Goal: Understand process/instructions: Learn how to perform a task or action

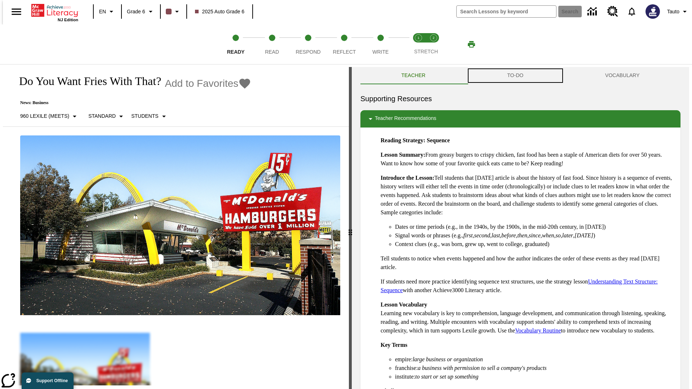
click at [515, 76] on button "TO-DO" at bounding box center [515, 75] width 98 height 17
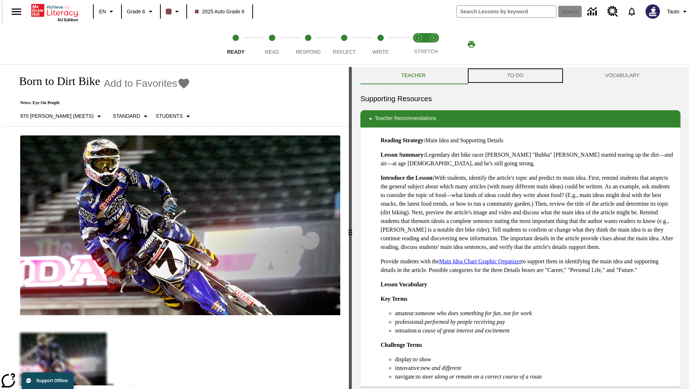
click at [515, 76] on button "TO-DO" at bounding box center [515, 75] width 98 height 17
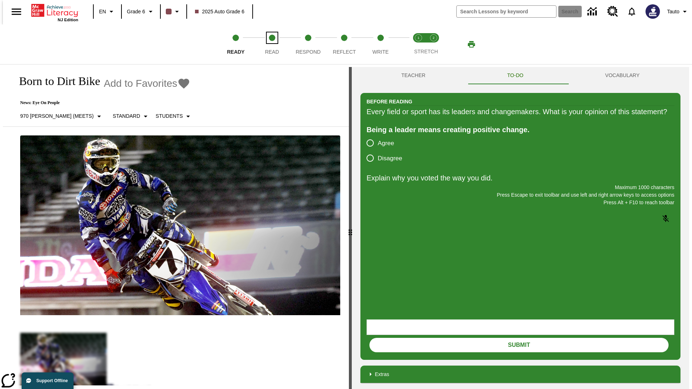
click at [272, 44] on span "Read" at bounding box center [272, 49] width 14 height 13
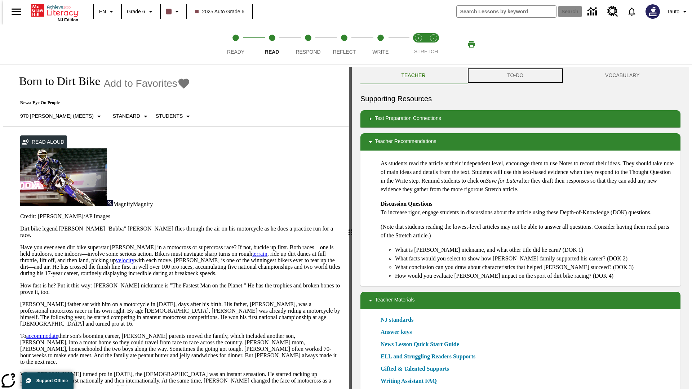
scroll to position [0, 0]
click at [515, 76] on button "TO-DO" at bounding box center [515, 75] width 98 height 17
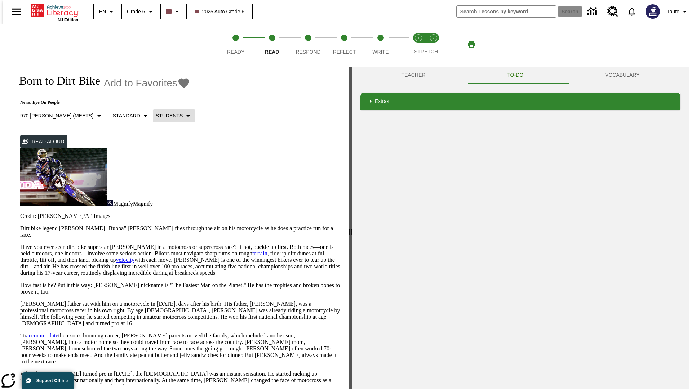
click at [156, 116] on p "Students" at bounding box center [169, 116] width 27 height 8
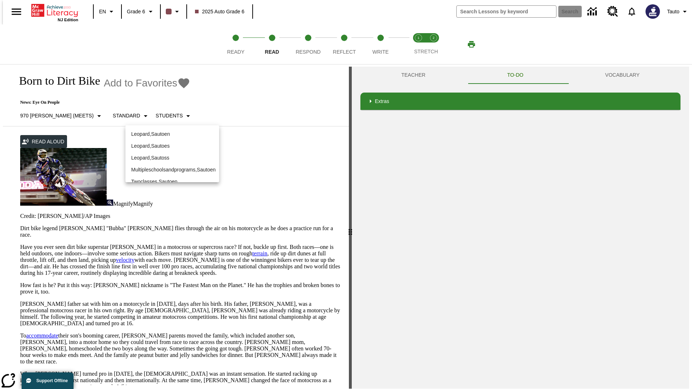
click at [172, 134] on p "Leopard , Sautoen" at bounding box center [172, 134] width 82 height 8
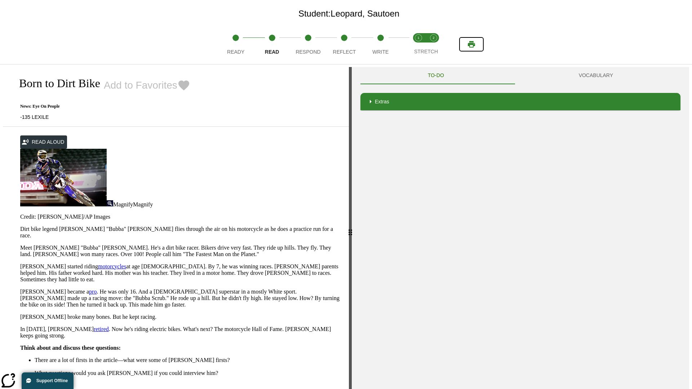
click at [471, 44] on icon "Print" at bounding box center [471, 44] width 7 height 6
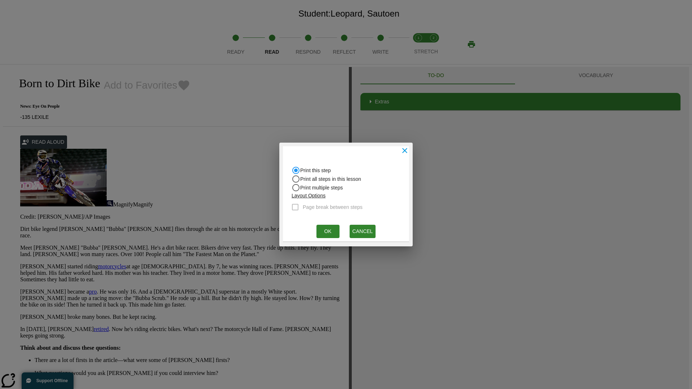
click at [296, 179] on input "Print all steps in this lesson" at bounding box center [296, 179] width 9 height 9
radio input "true"
radio input "false"
checkbox input "true"
click at [328, 231] on button "Ok" at bounding box center [327, 231] width 23 height 13
